Goal: Check status: Check status

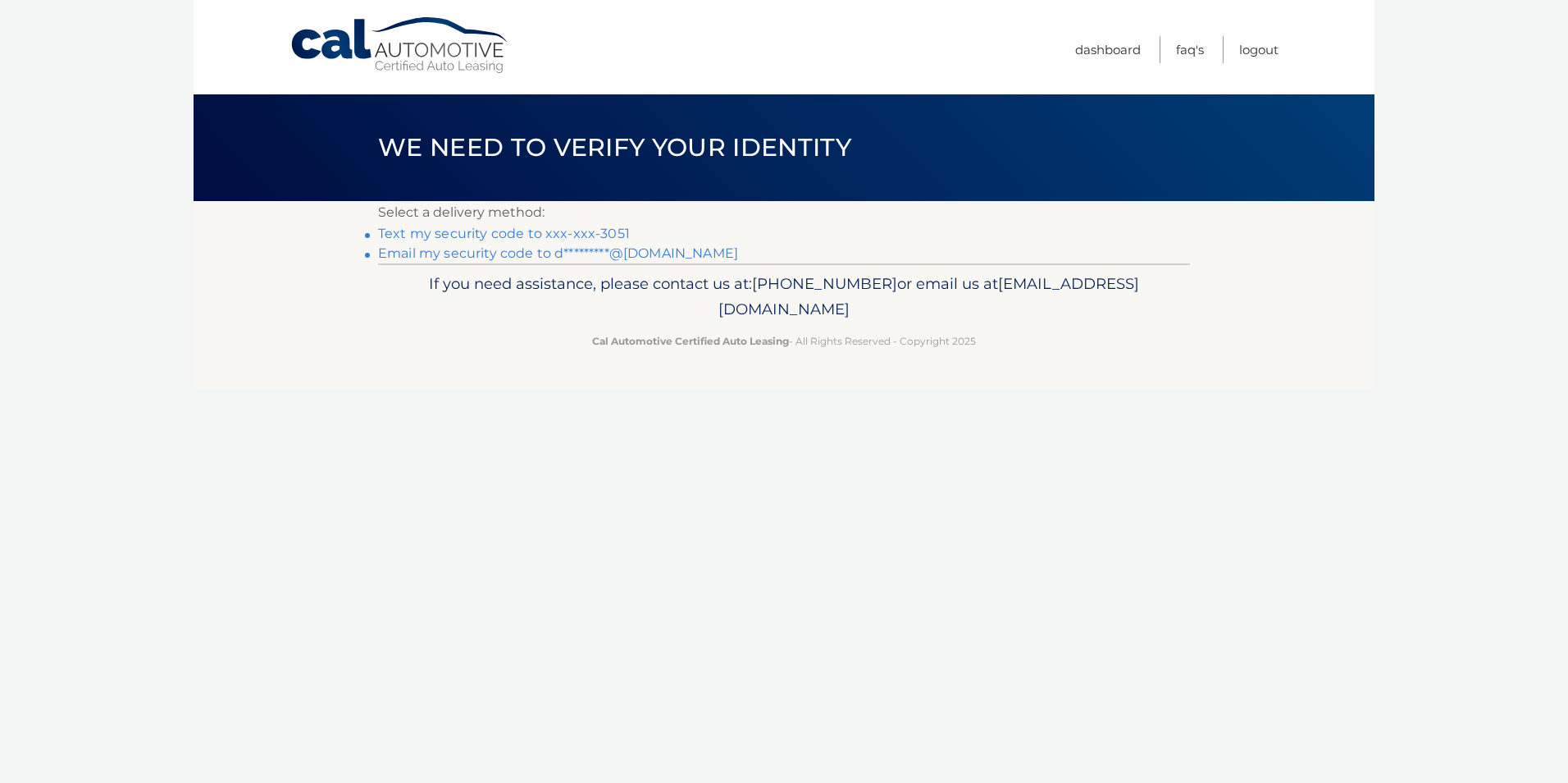
click at [560, 226] on link "Text my security code to xxx-xxx-3051" at bounding box center [503, 233] width 252 height 16
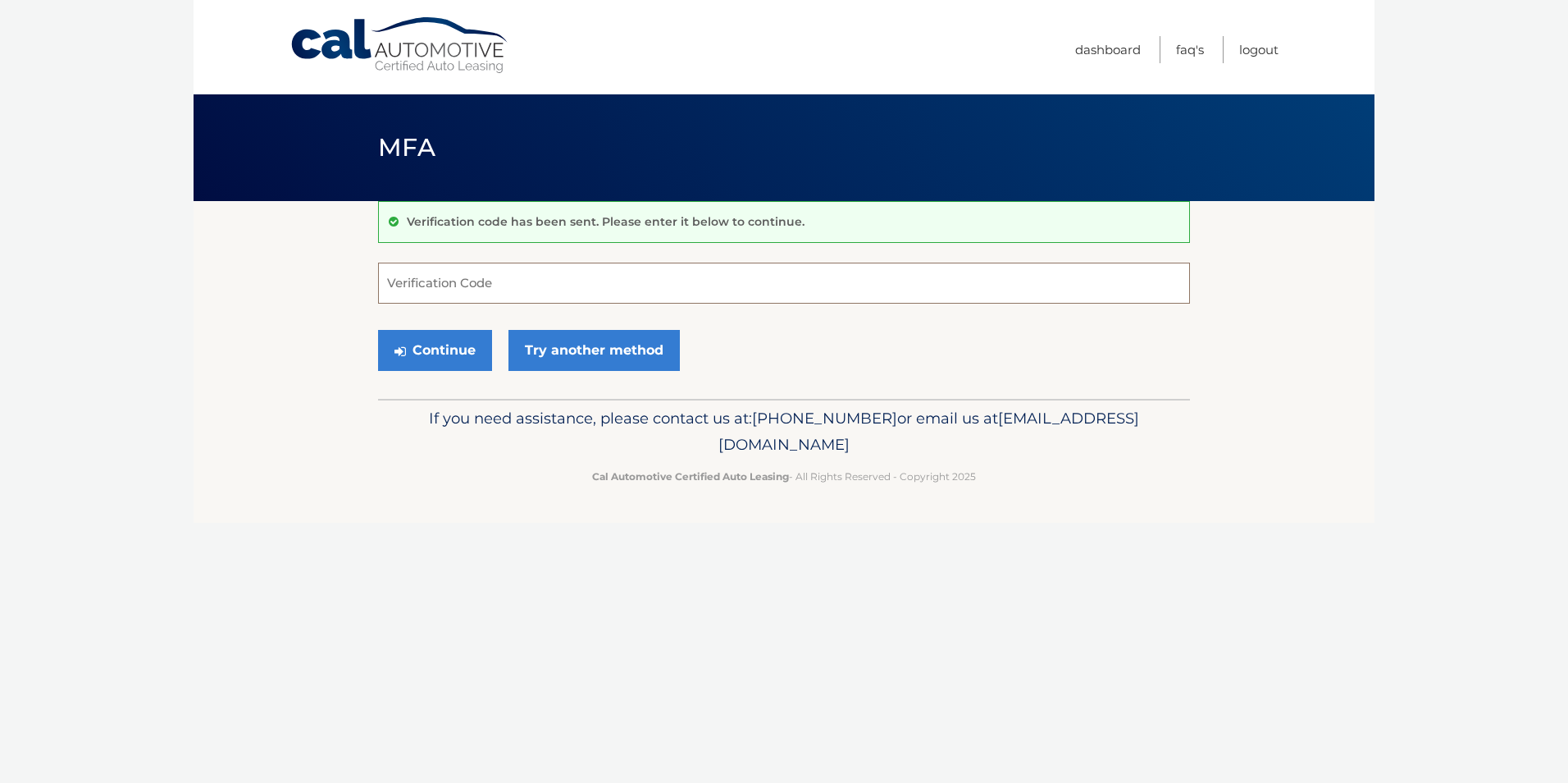
click at [544, 289] on input "Verification Code" at bounding box center [784, 284] width 812 height 41
type input "751981"
click at [448, 350] on button "Continue" at bounding box center [435, 351] width 114 height 41
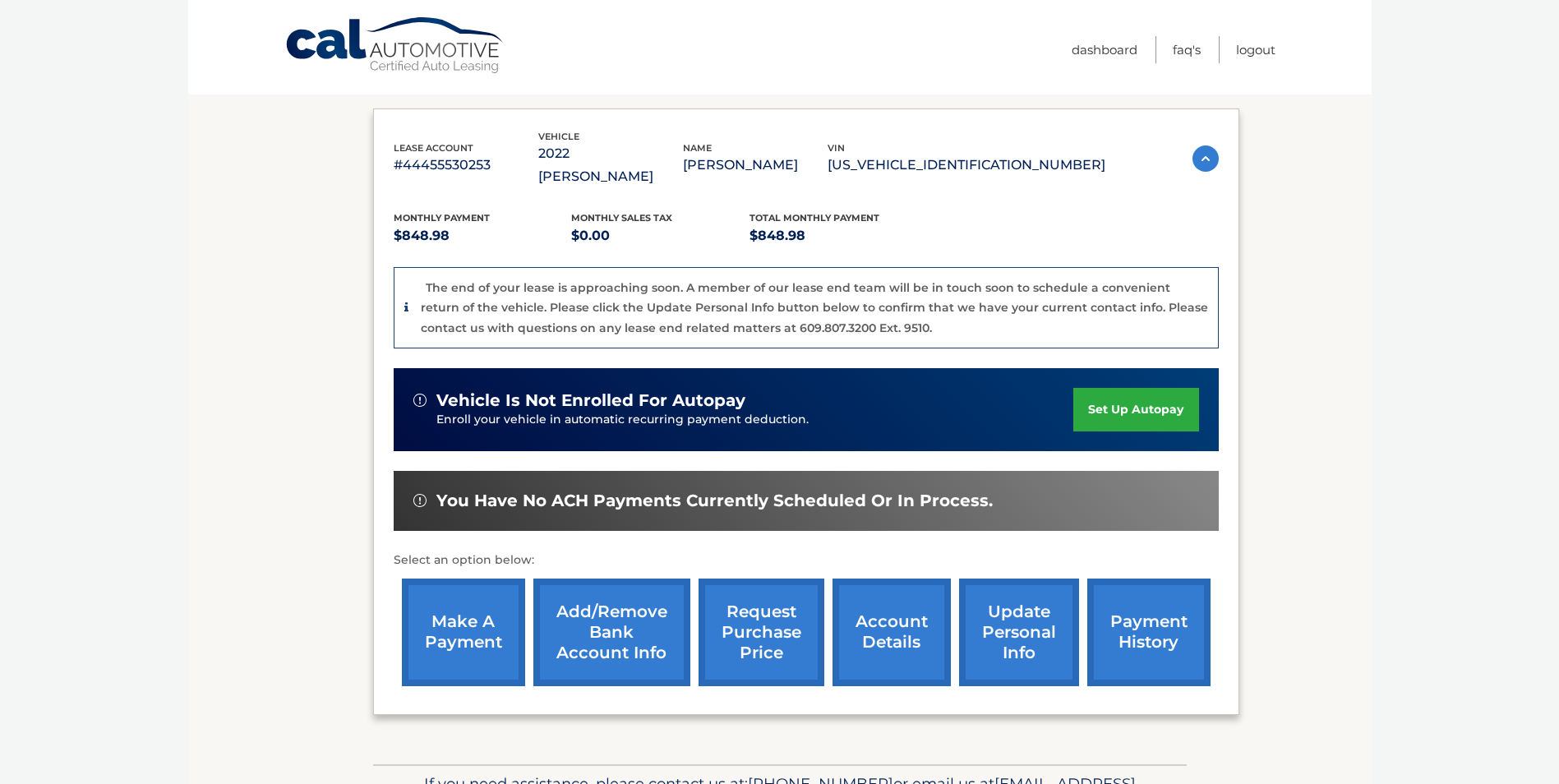
scroll to position [314, 0]
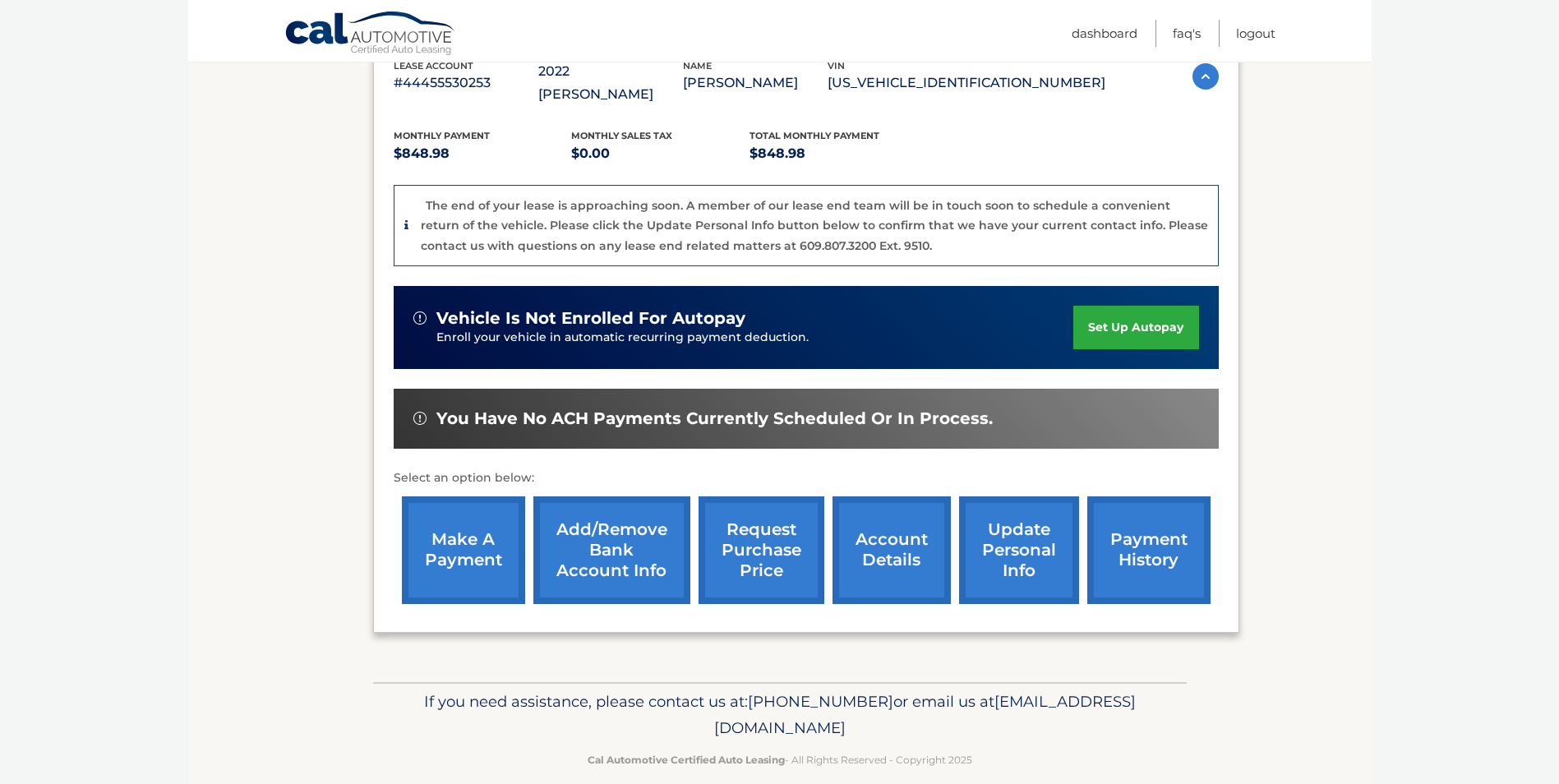
click at [871, 524] on link "account details" at bounding box center [891, 550] width 118 height 108
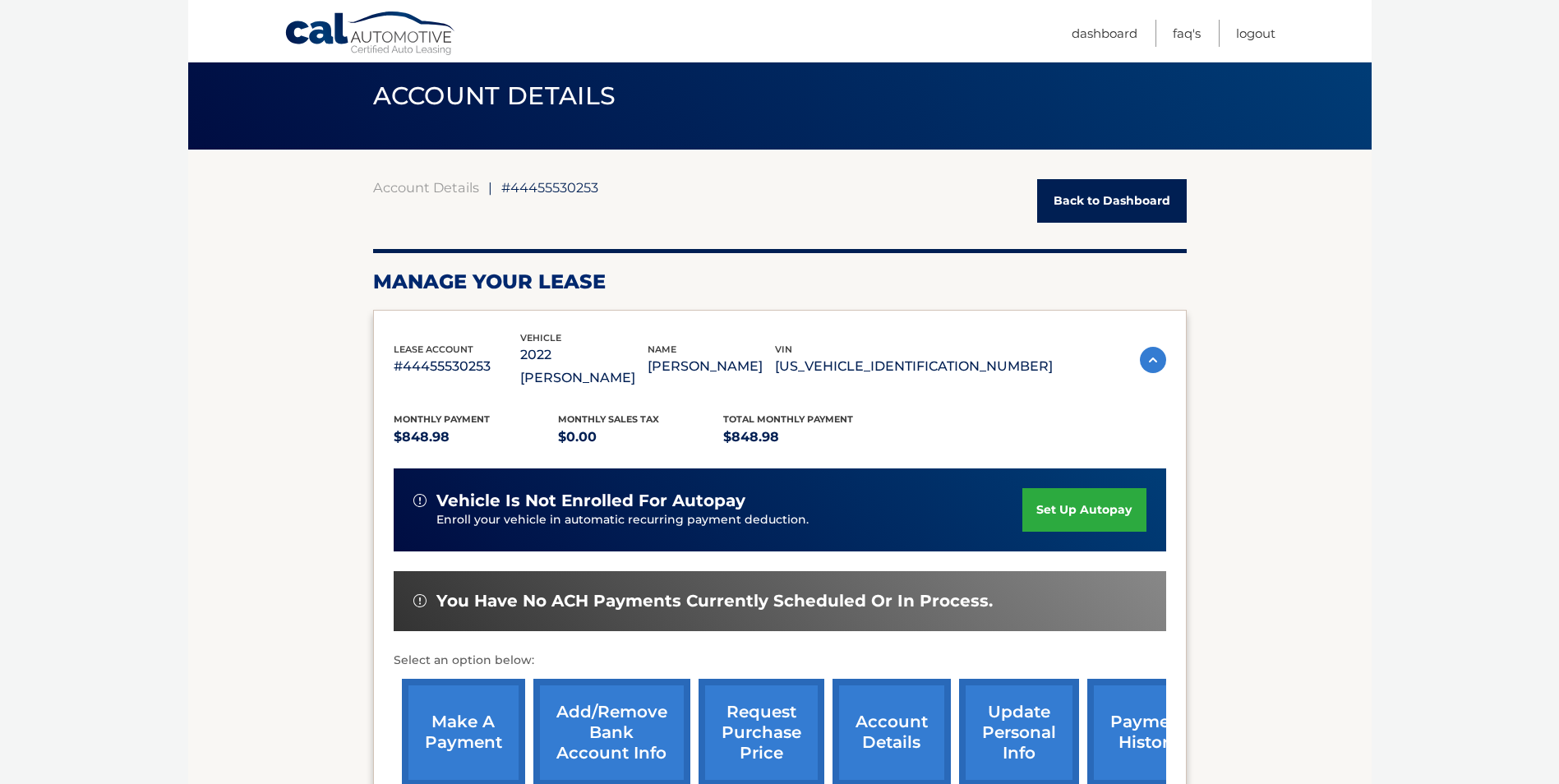
scroll to position [329, 0]
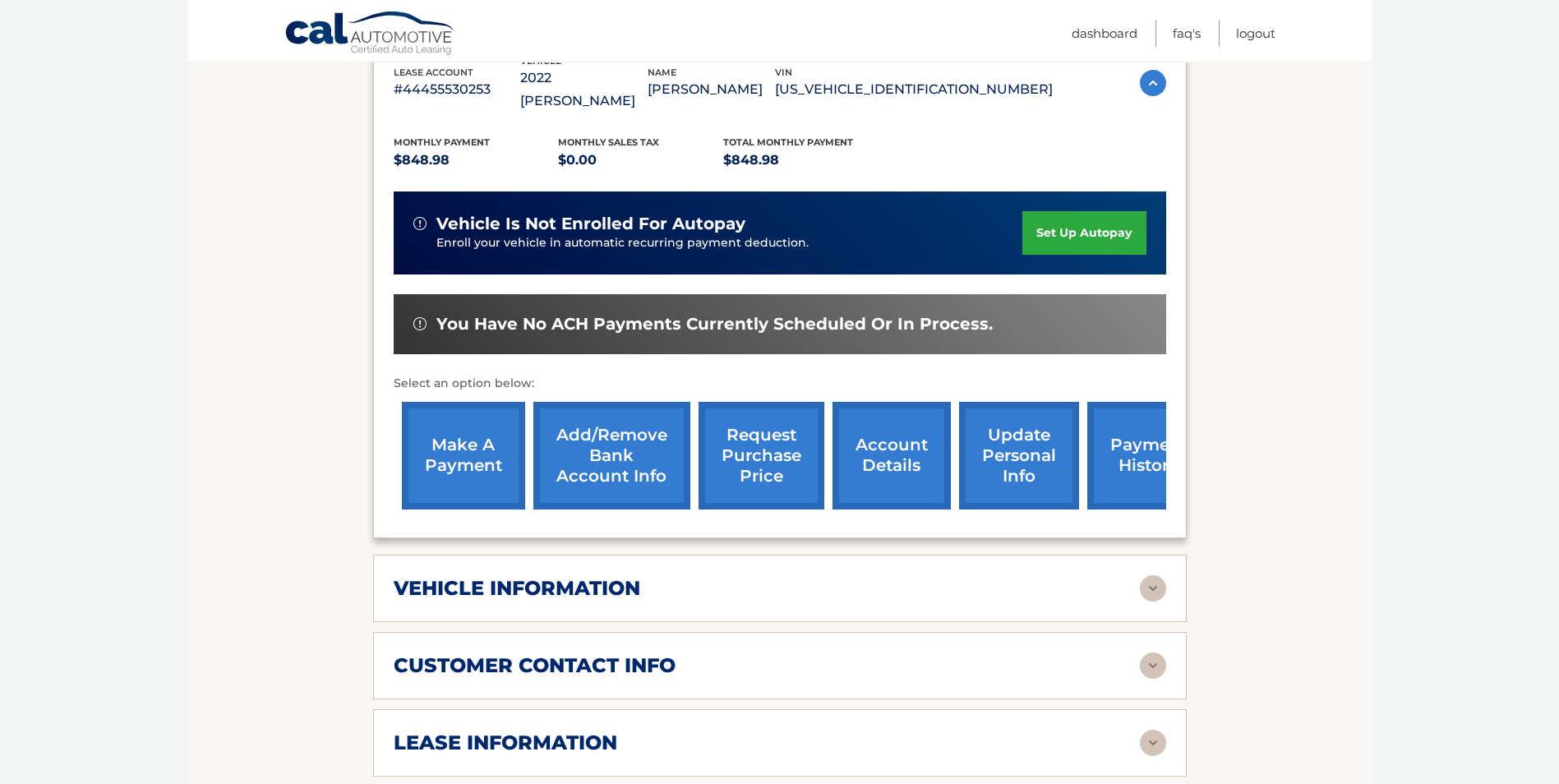
click at [1152, 729] on img at bounding box center [1152, 743] width 26 height 26
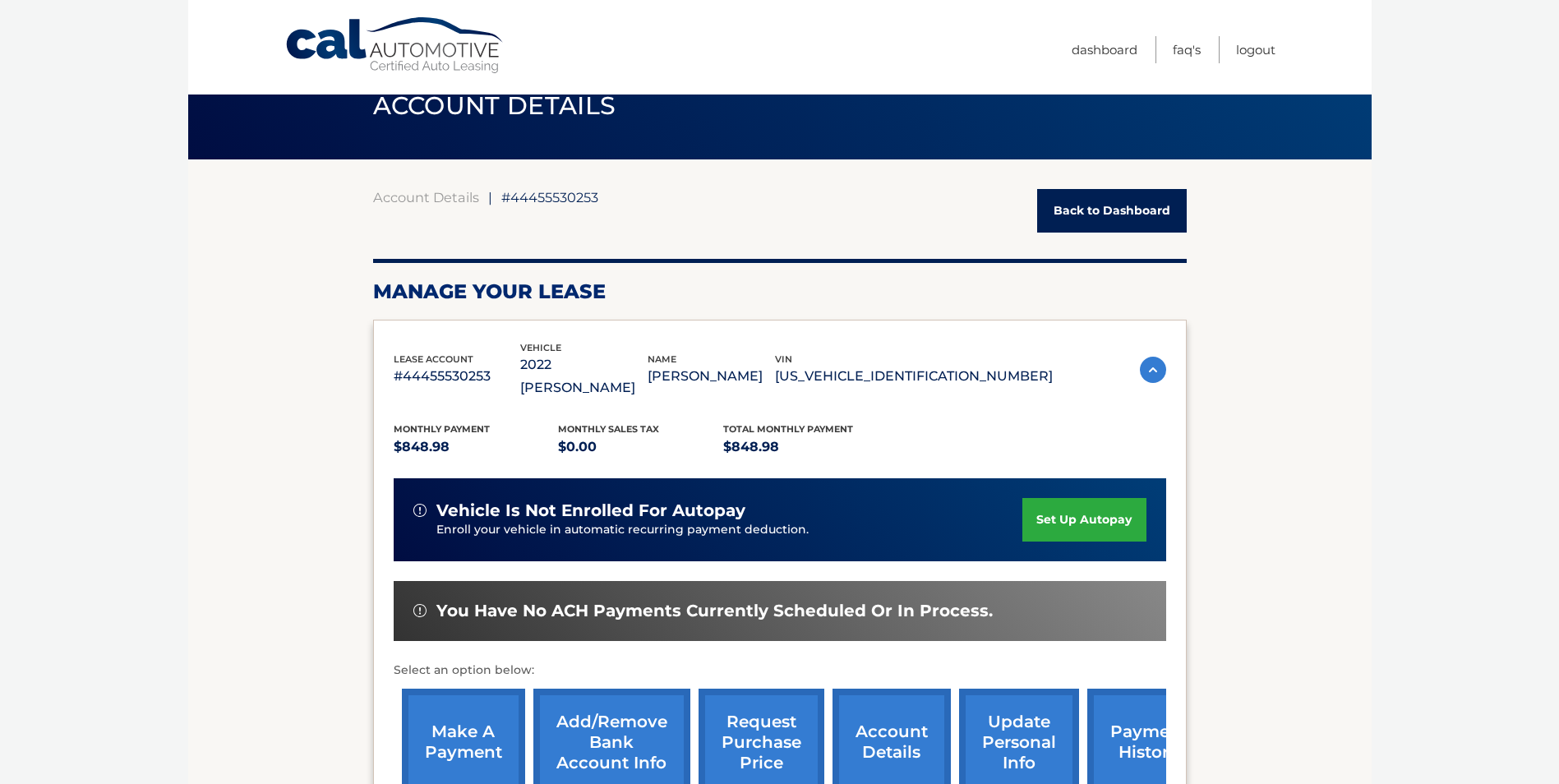
scroll to position [164, 0]
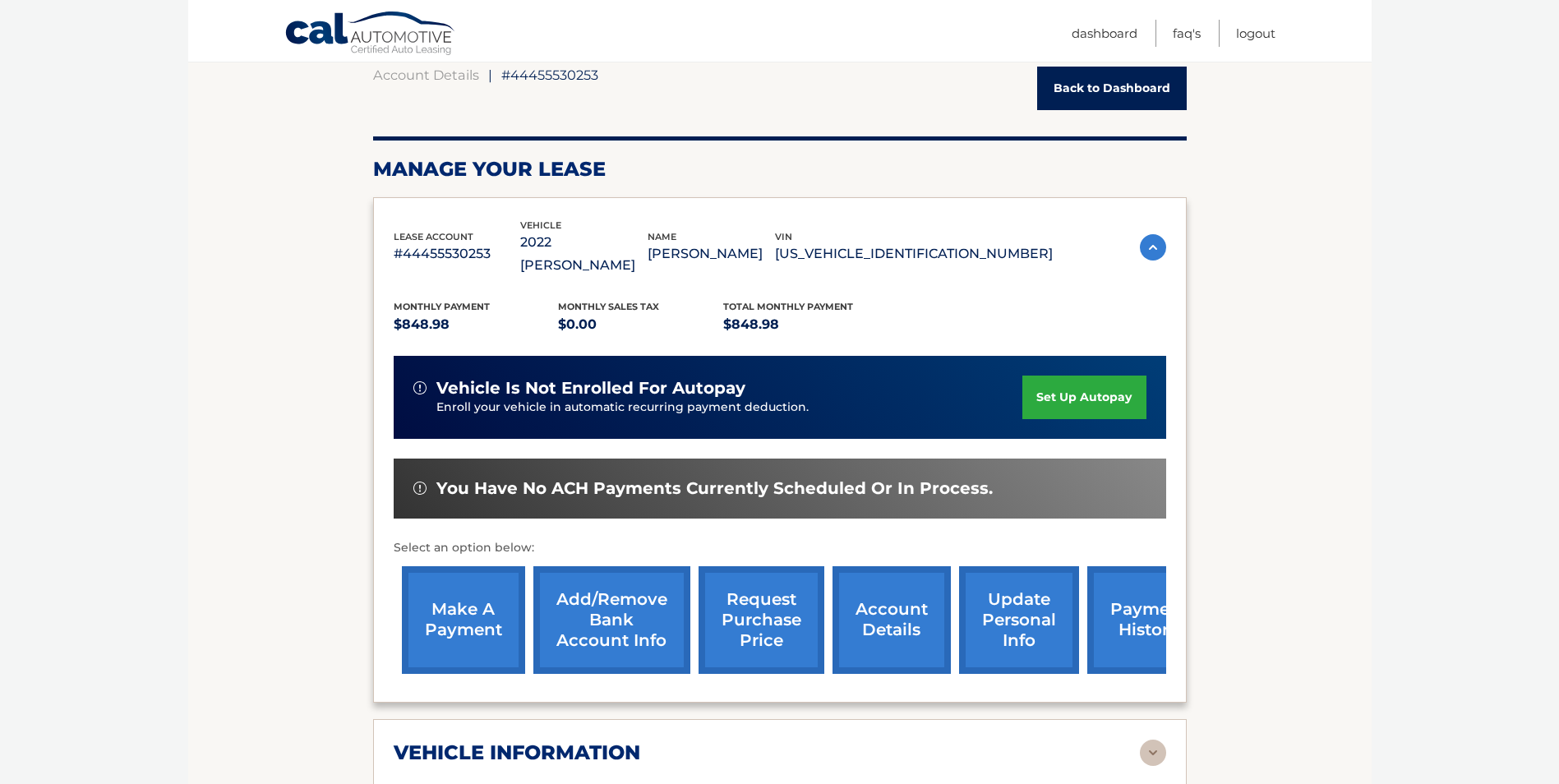
click at [1120, 600] on link "payment history" at bounding box center [1148, 620] width 123 height 108
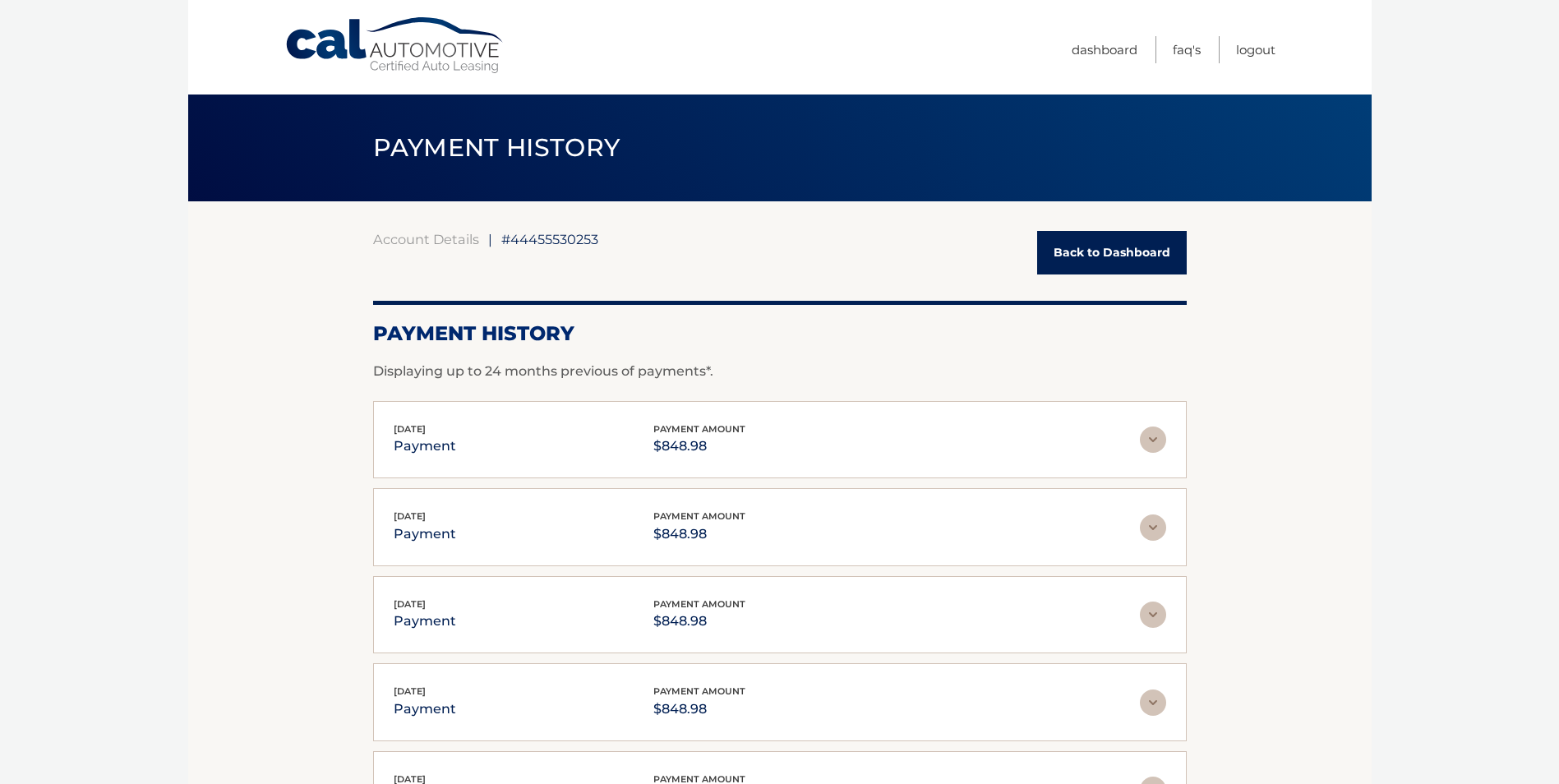
click at [1072, 257] on link "Back to Dashboard" at bounding box center [1111, 253] width 150 height 44
